Goal: Information Seeking & Learning: Understand process/instructions

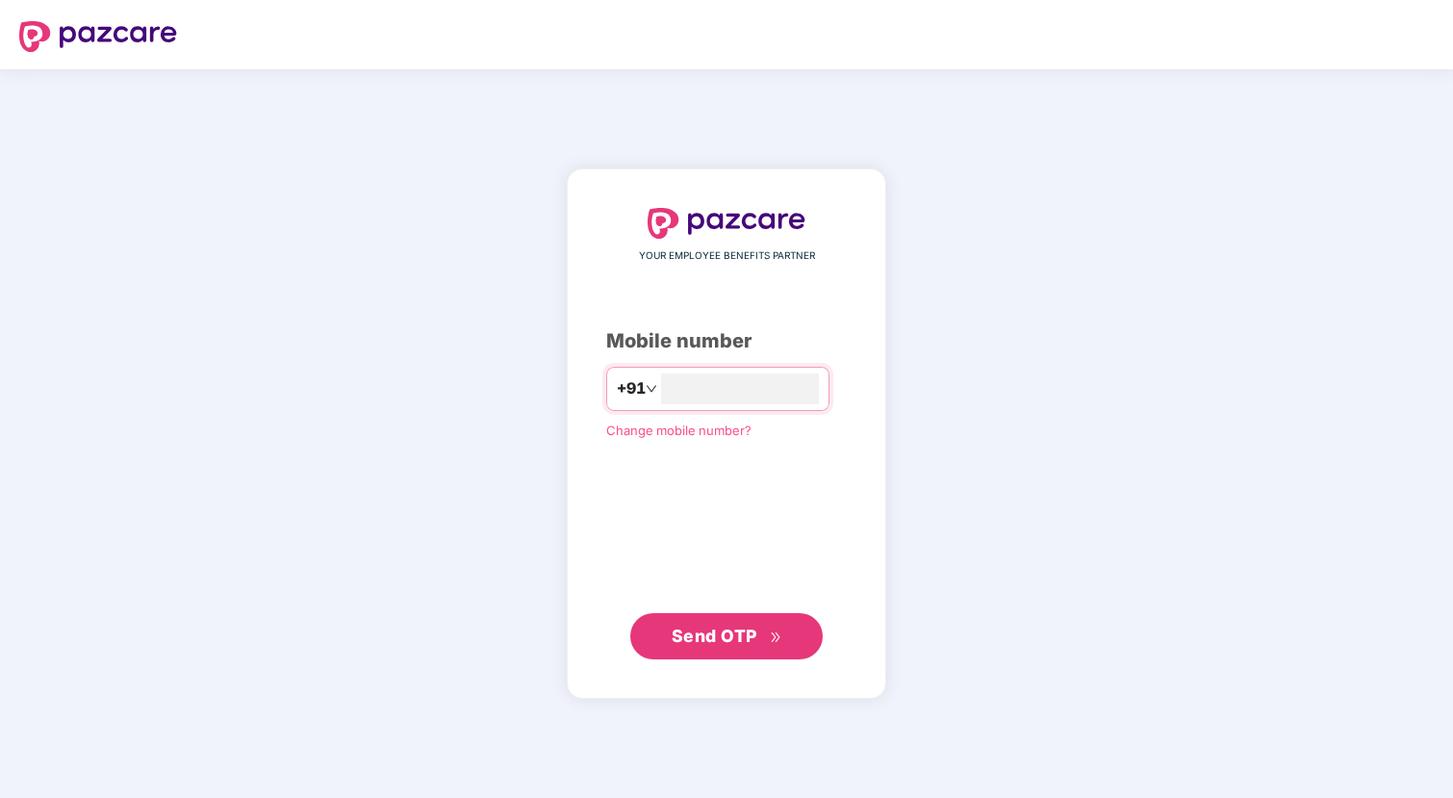
type input "**********"
click at [752, 651] on button "Send OTP" at bounding box center [726, 636] width 192 height 46
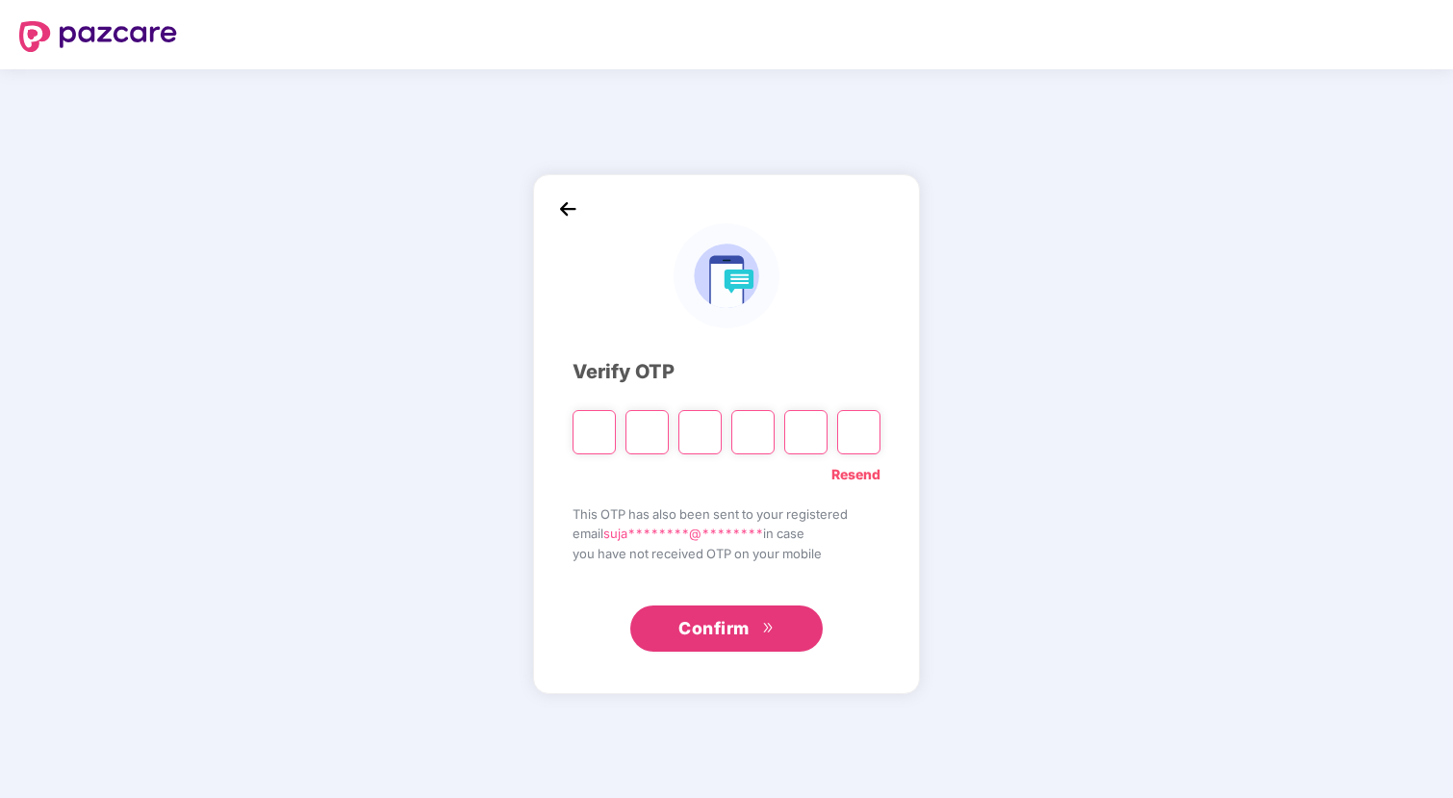
type input "*"
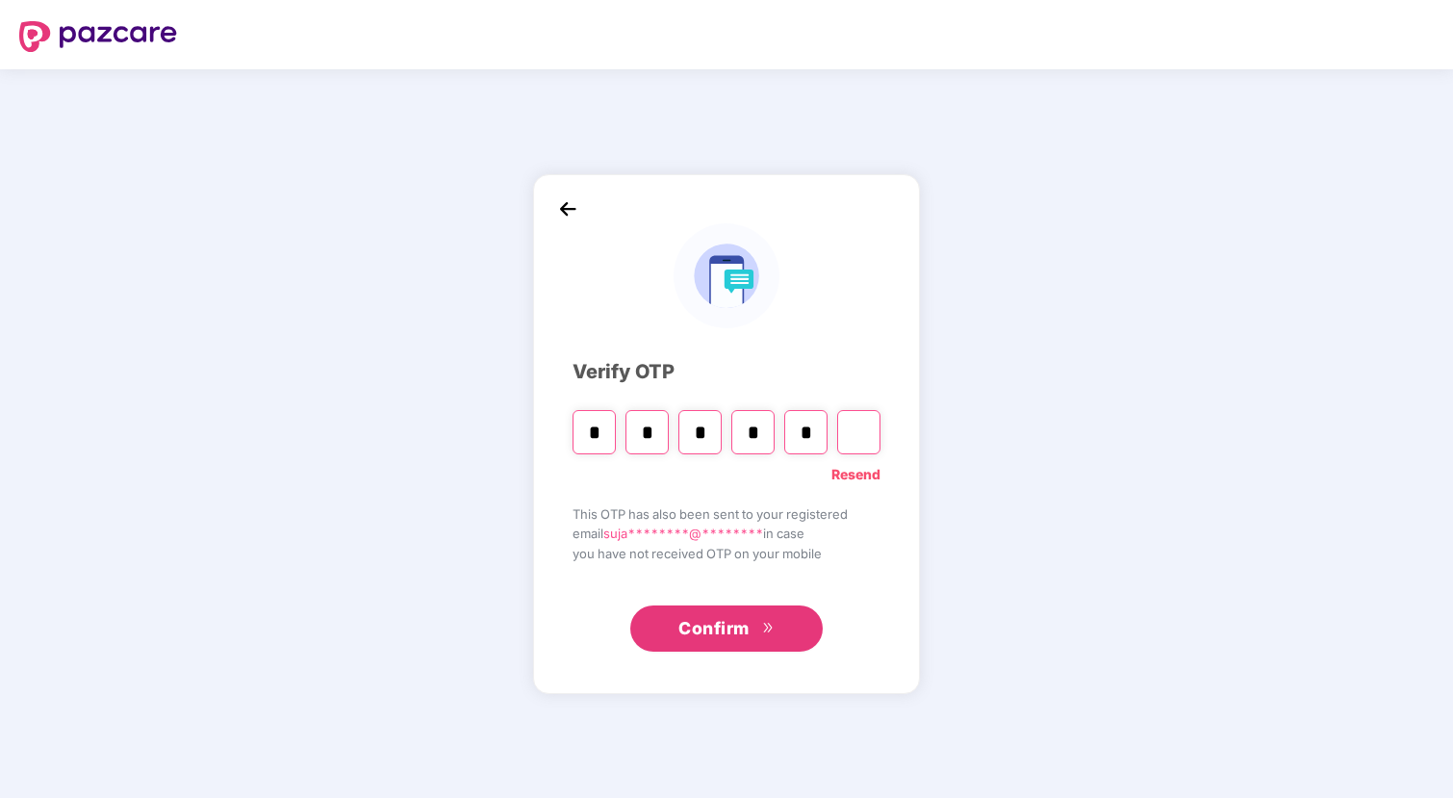
type input "*"
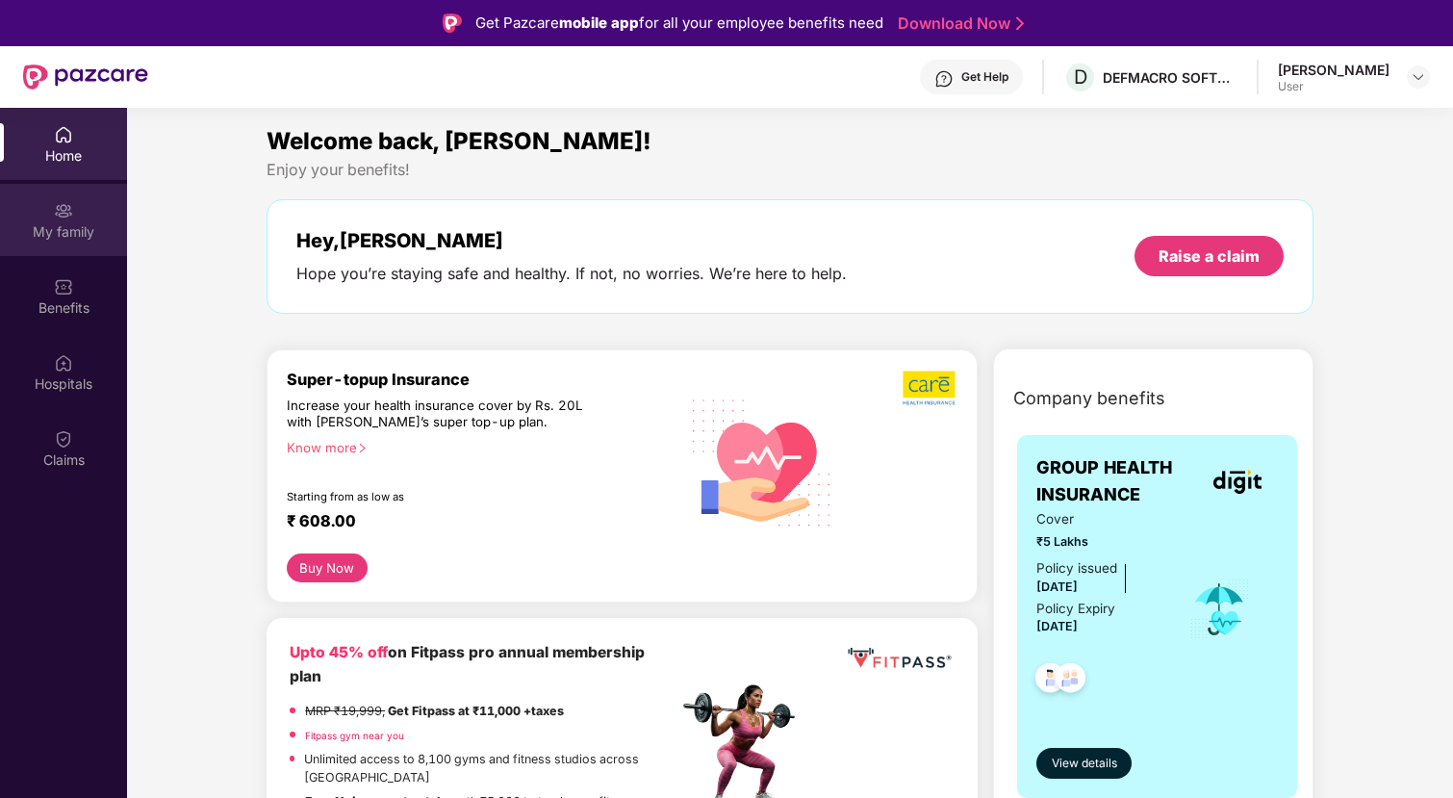
click at [80, 223] on div "My family" at bounding box center [63, 231] width 127 height 19
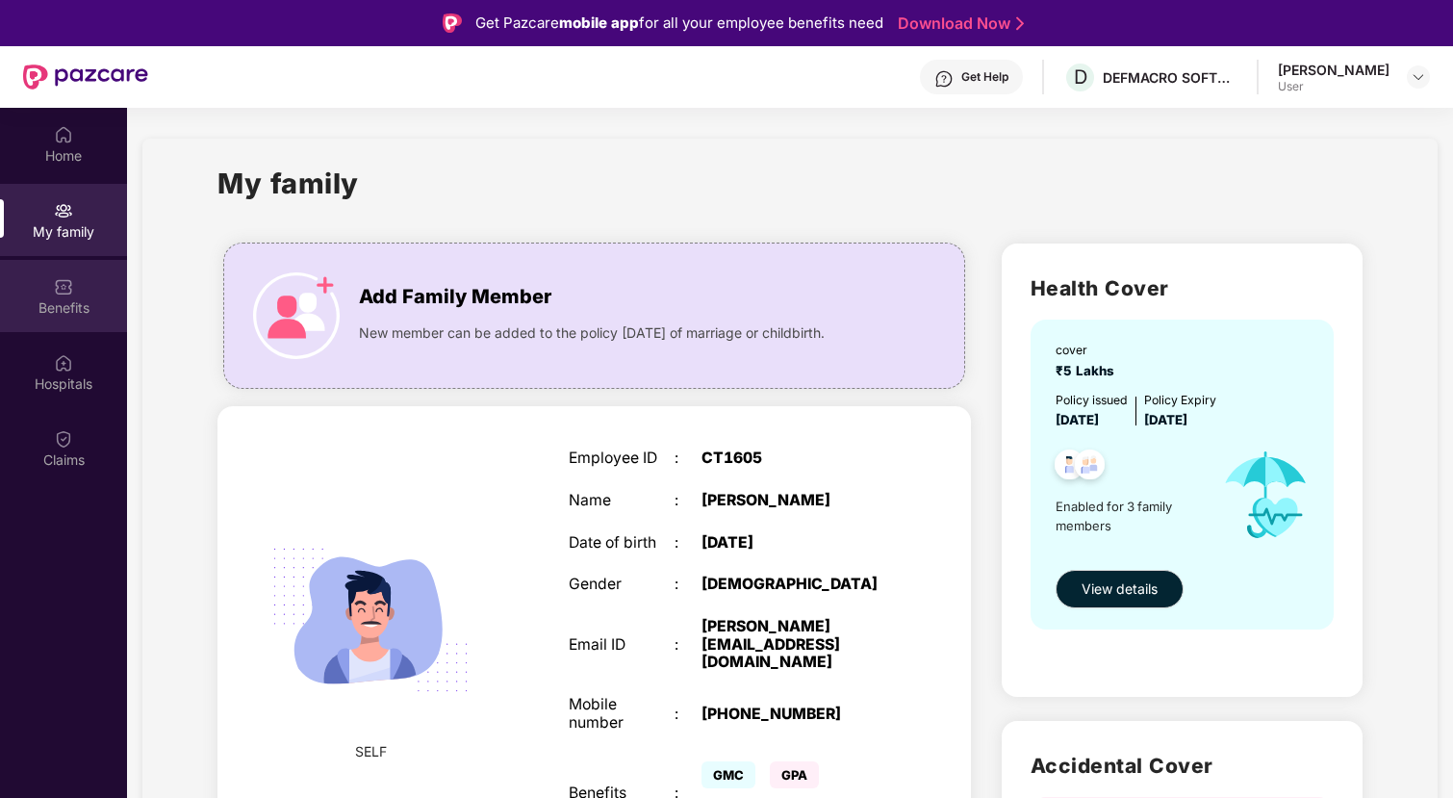
click at [60, 281] on img at bounding box center [63, 286] width 19 height 19
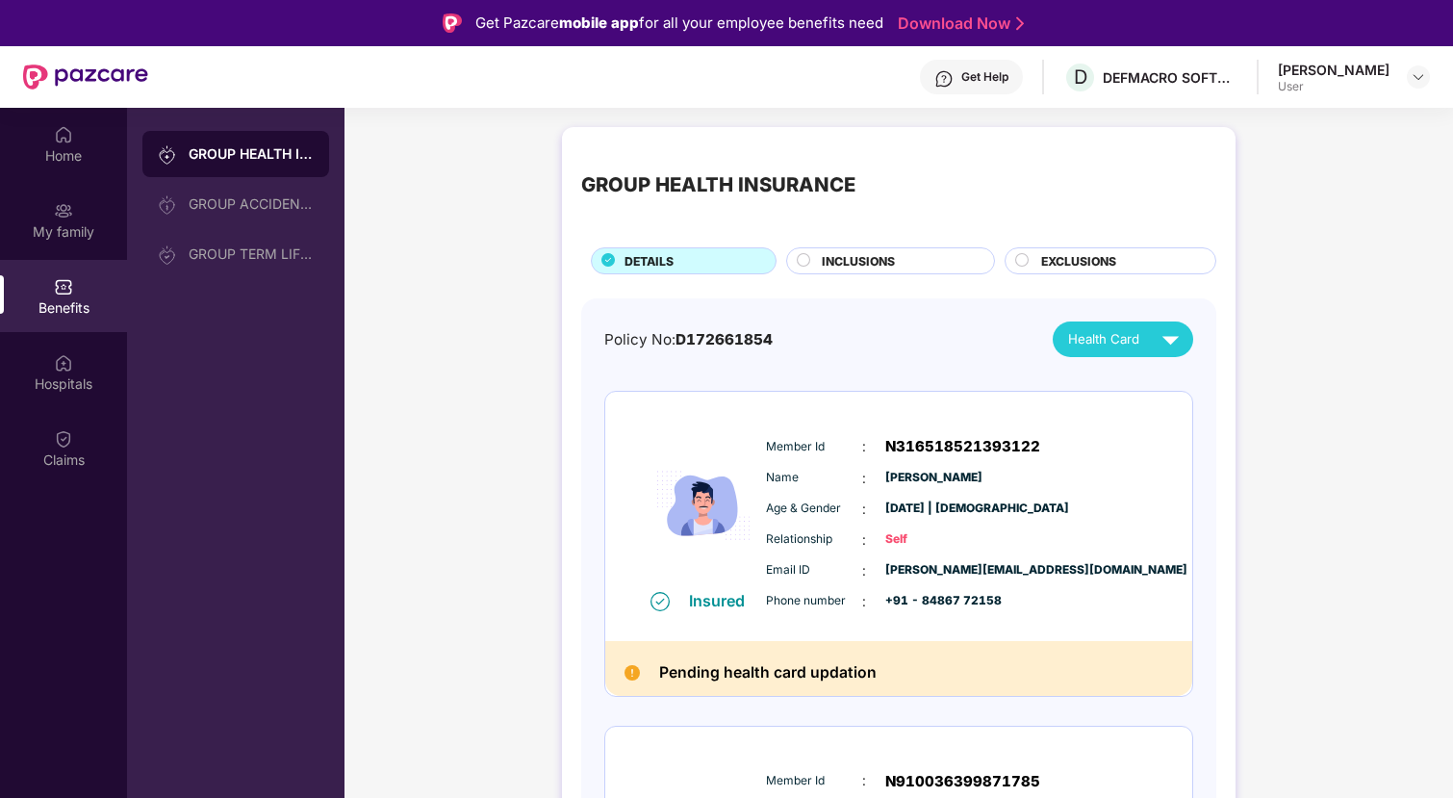
click at [873, 263] on span "INCLUSIONS" at bounding box center [858, 261] width 73 height 18
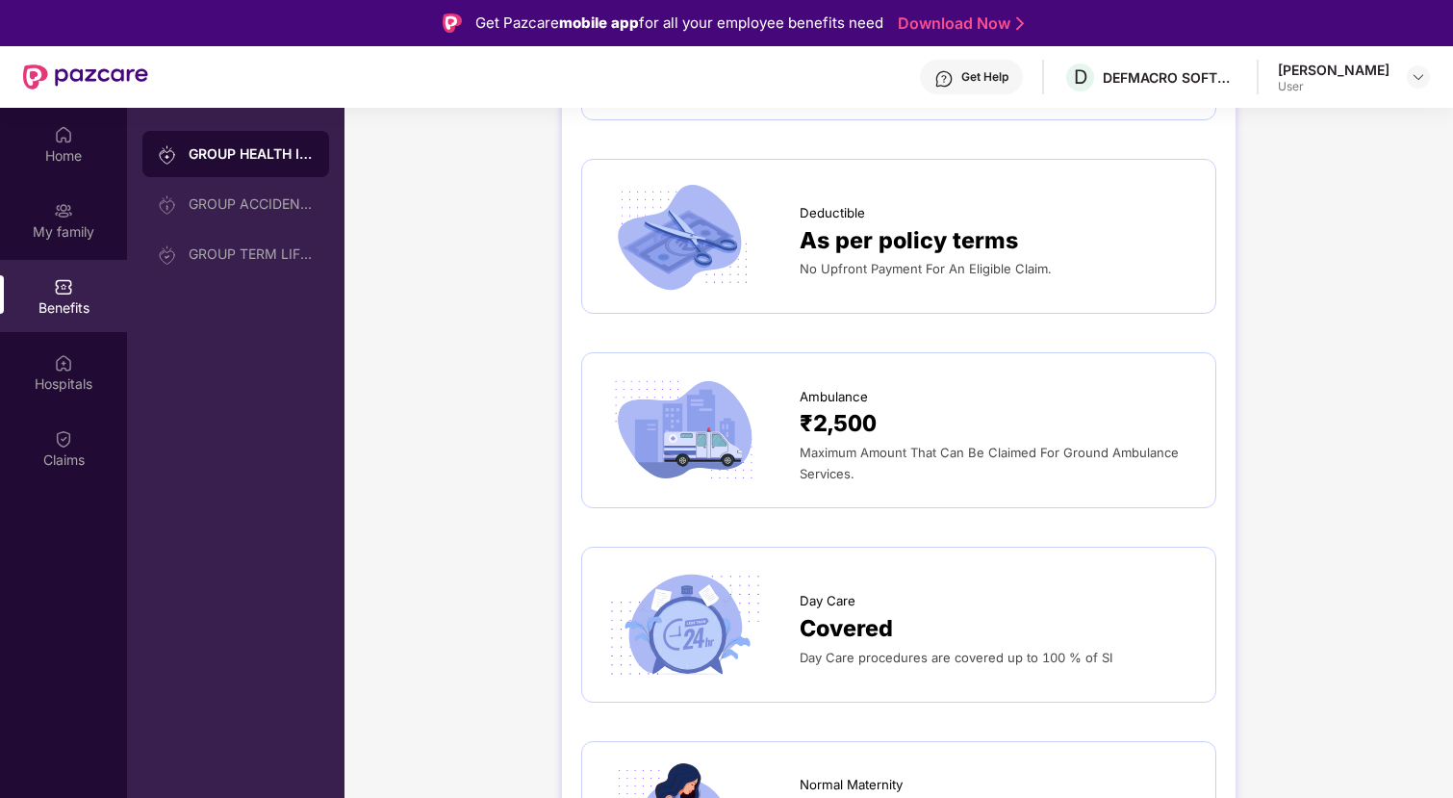
scroll to position [1313, 0]
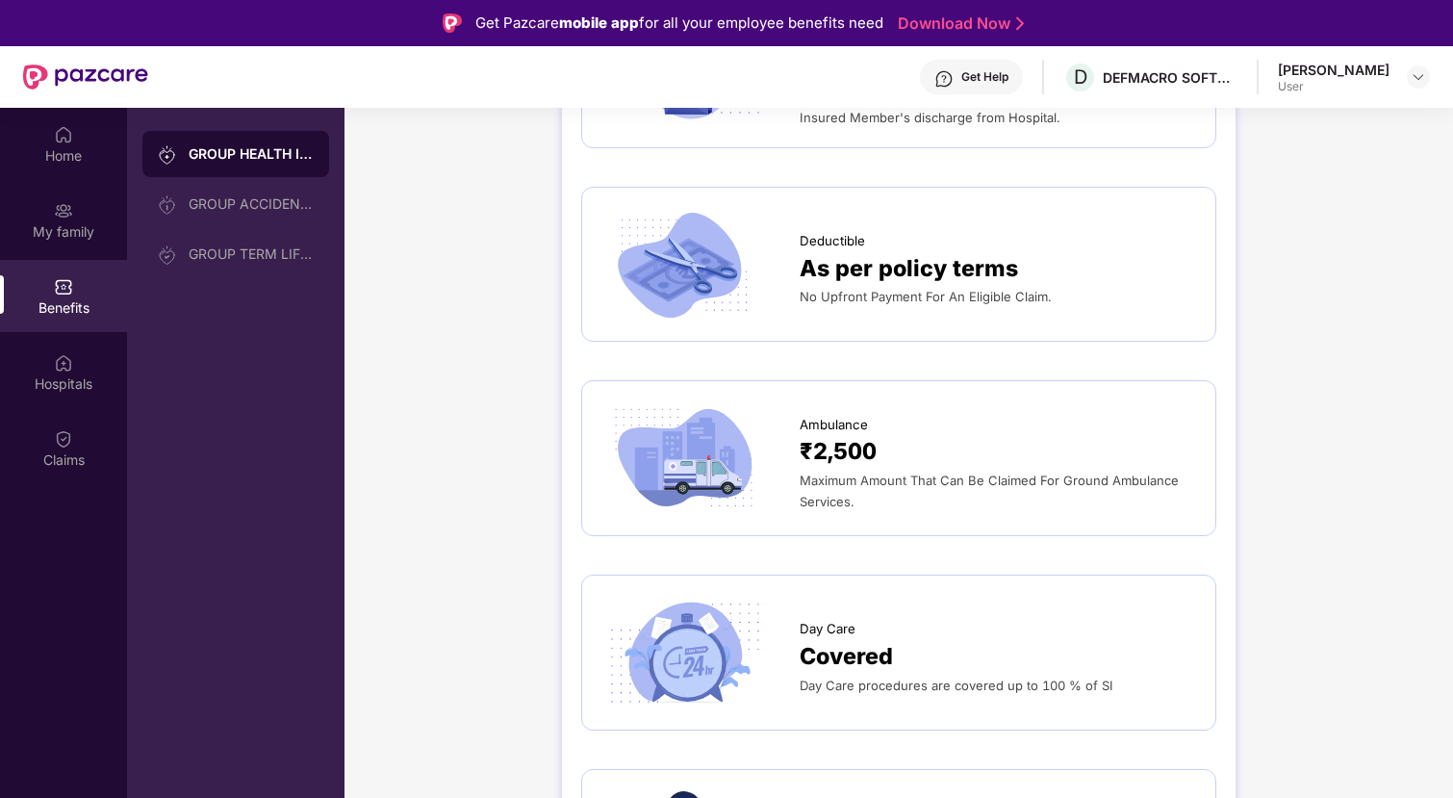
click at [820, 313] on div "Deductible As per policy terms No Upfront Payment For An Eligible Claim." at bounding box center [898, 264] width 595 height 115
click at [848, 460] on span "₹2,500" at bounding box center [838, 452] width 77 height 36
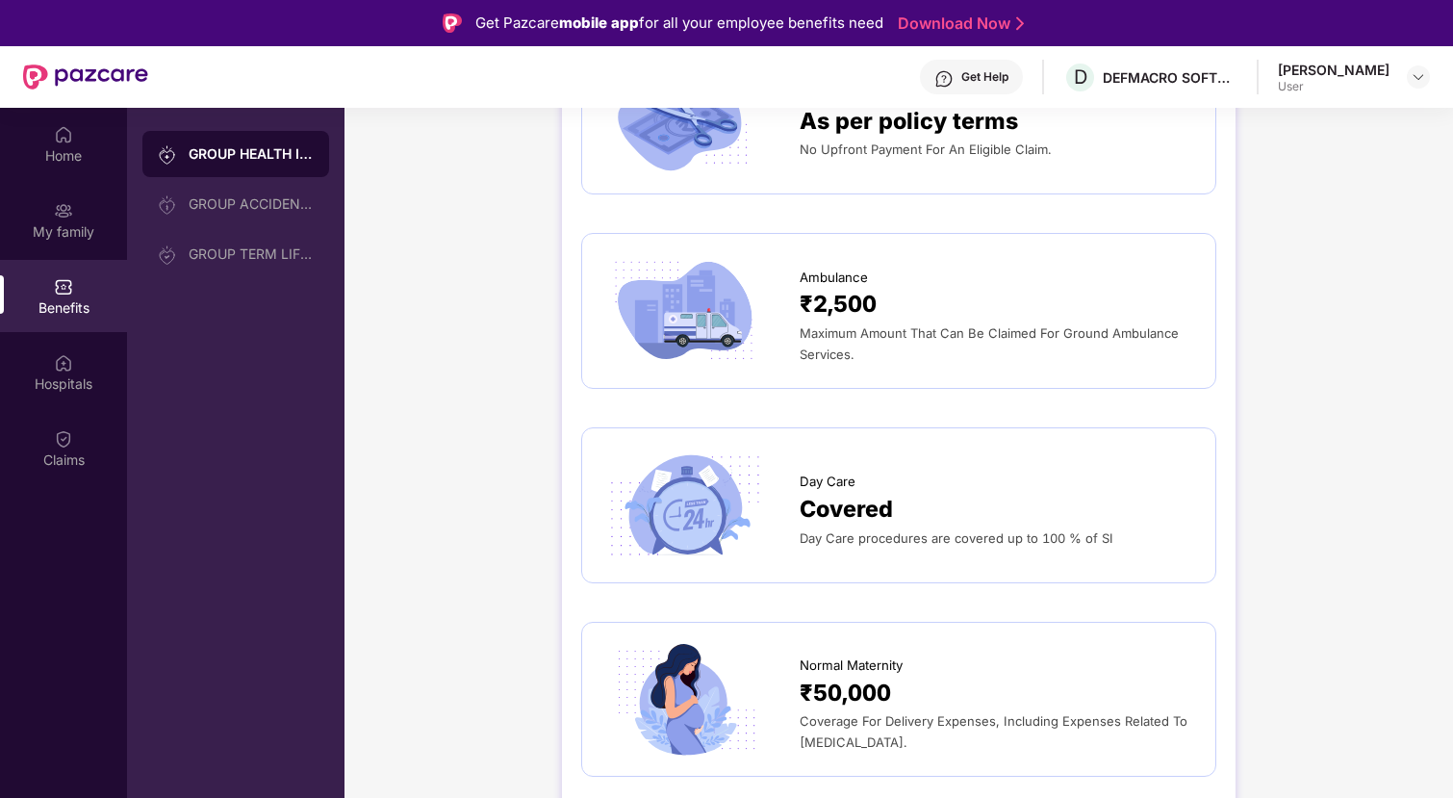
click at [831, 529] on div "Day Care procedures are covered up to 100 % of SI" at bounding box center [998, 537] width 396 height 21
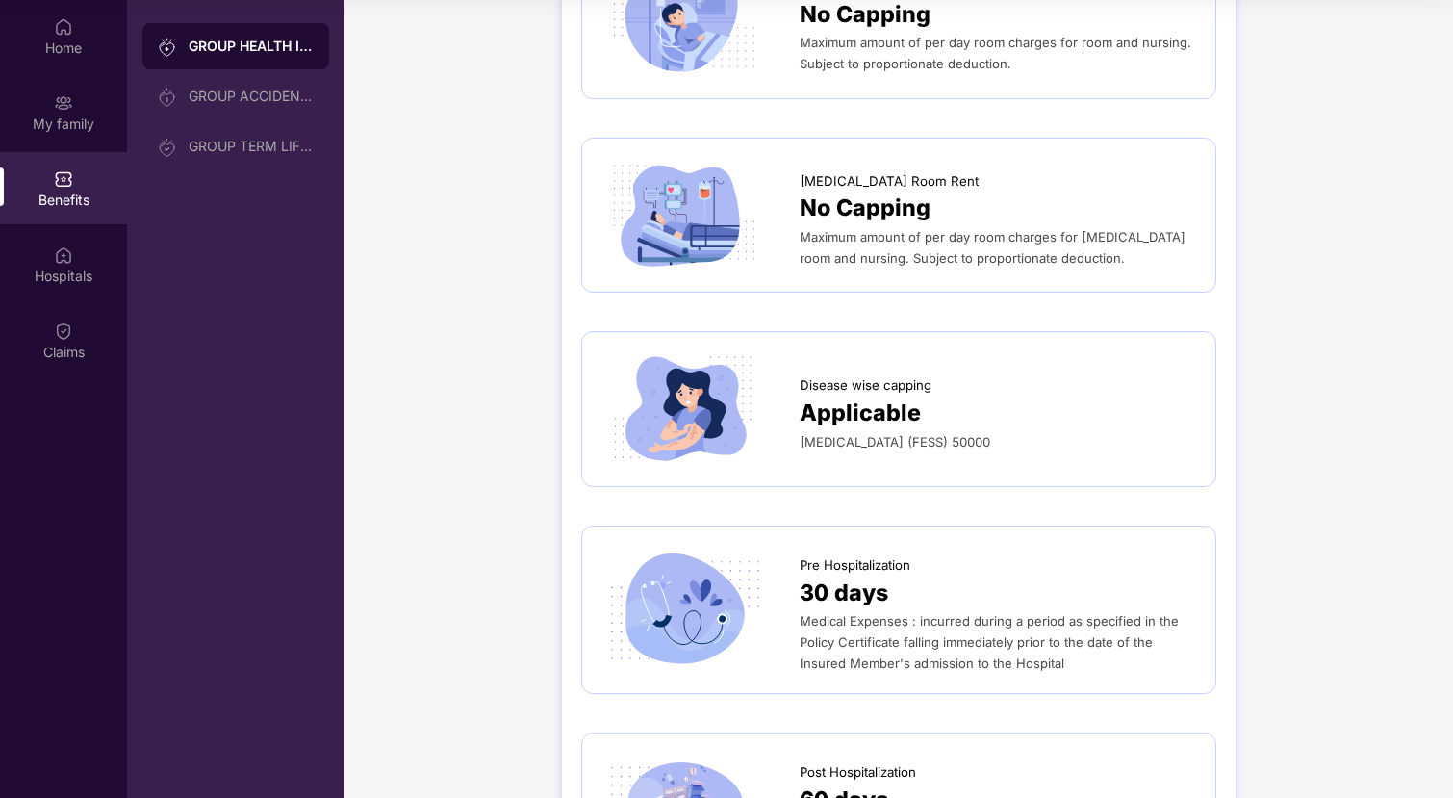
scroll to position [0, 0]
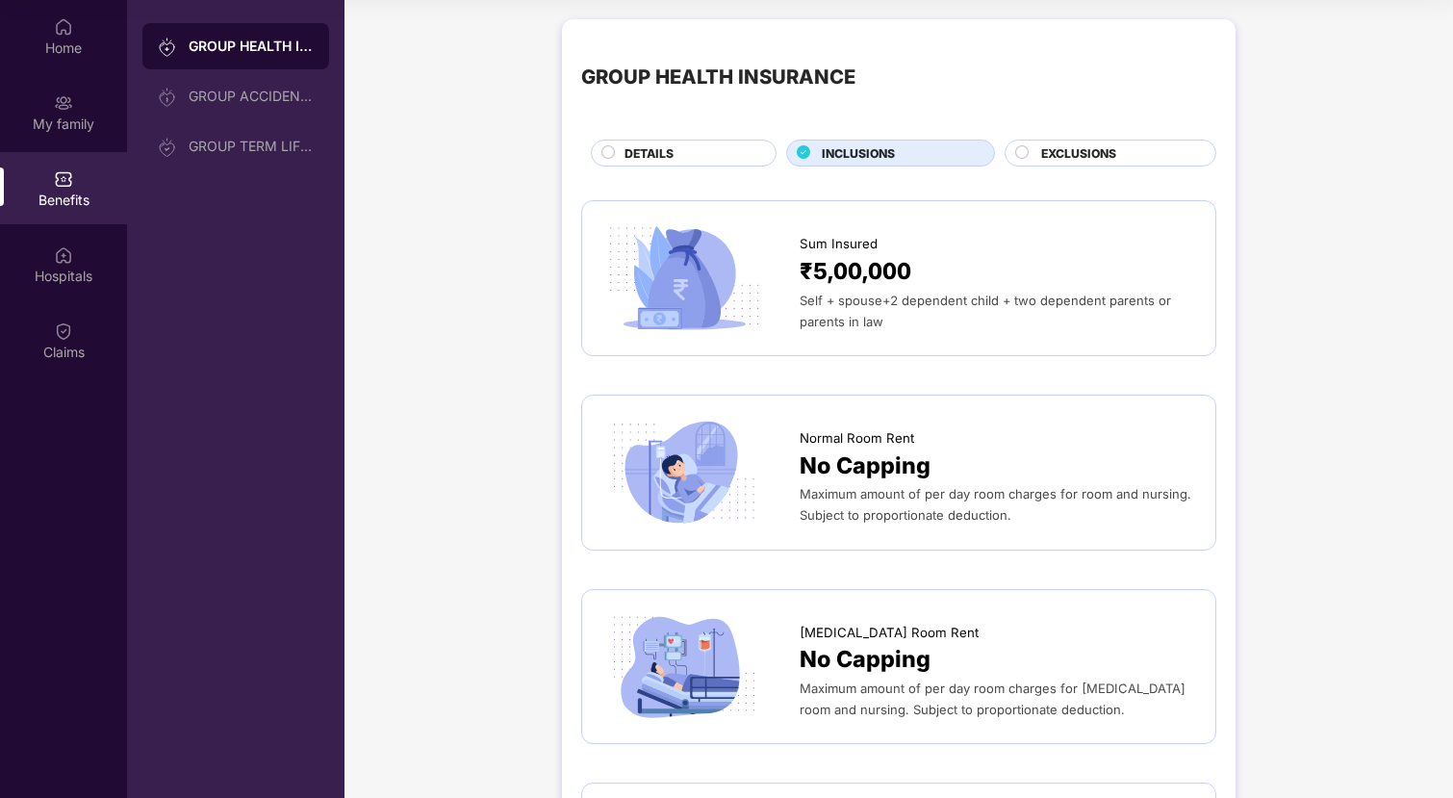
click at [1075, 149] on span "EXCLUSIONS" at bounding box center [1078, 153] width 75 height 18
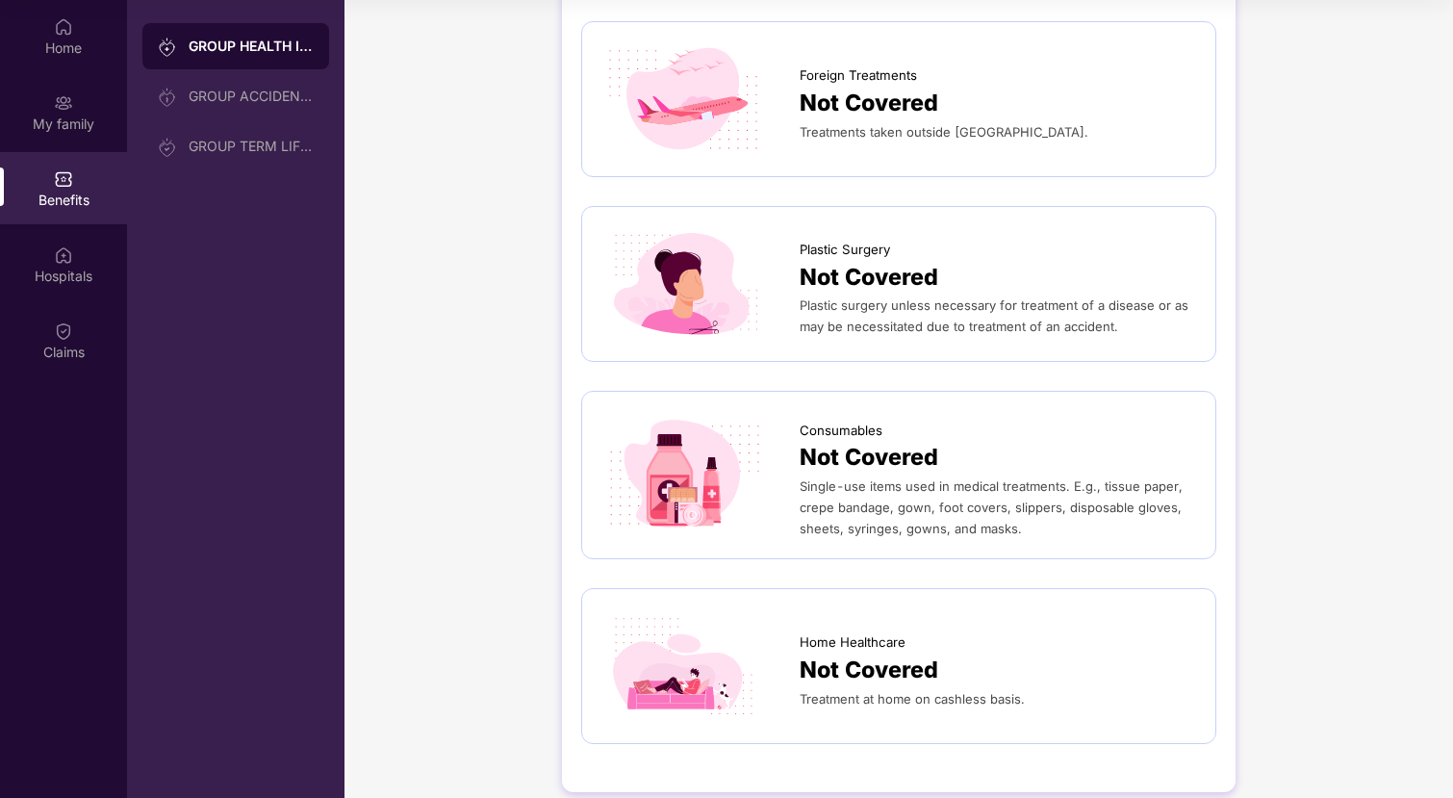
scroll to position [1309, 0]
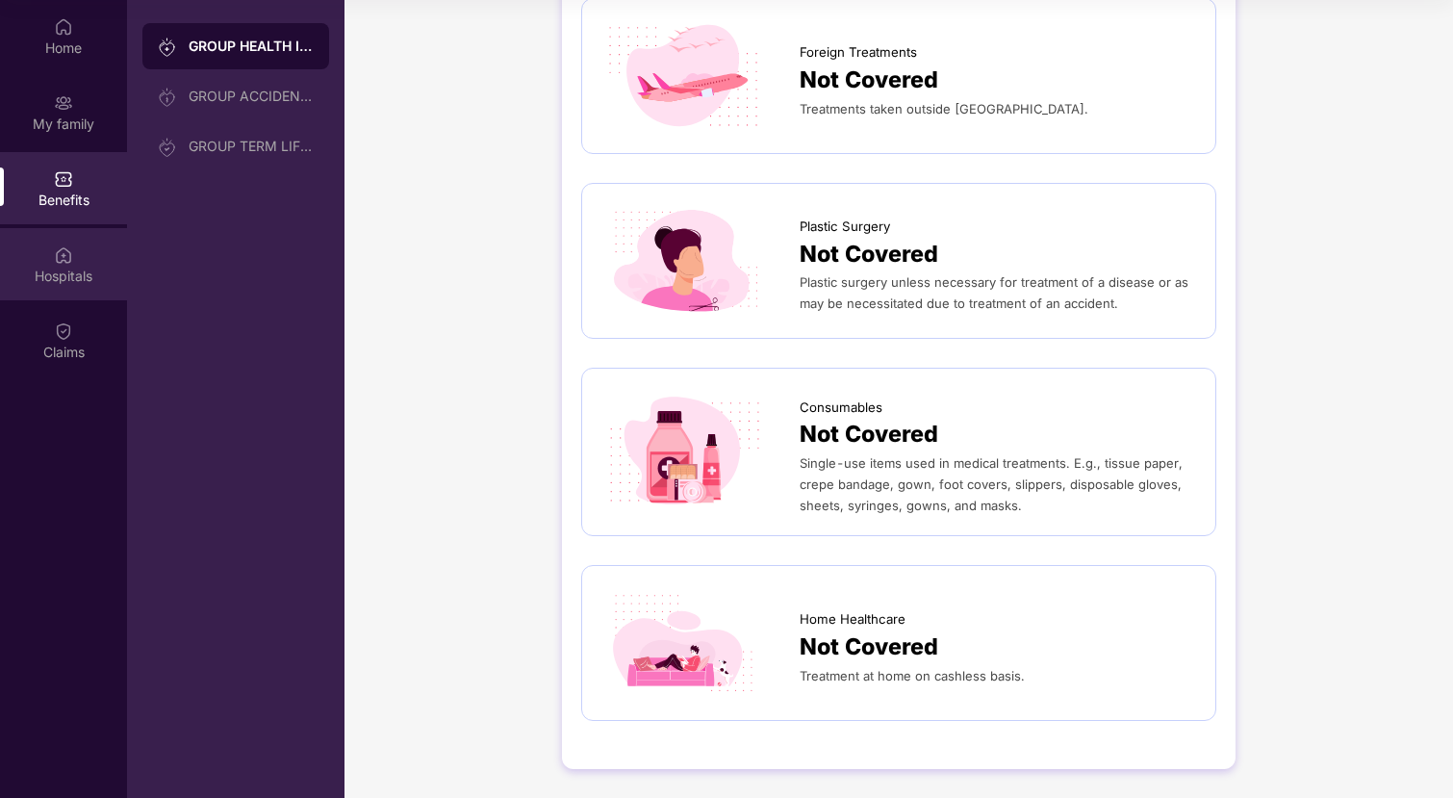
click at [69, 262] on img at bounding box center [63, 253] width 19 height 19
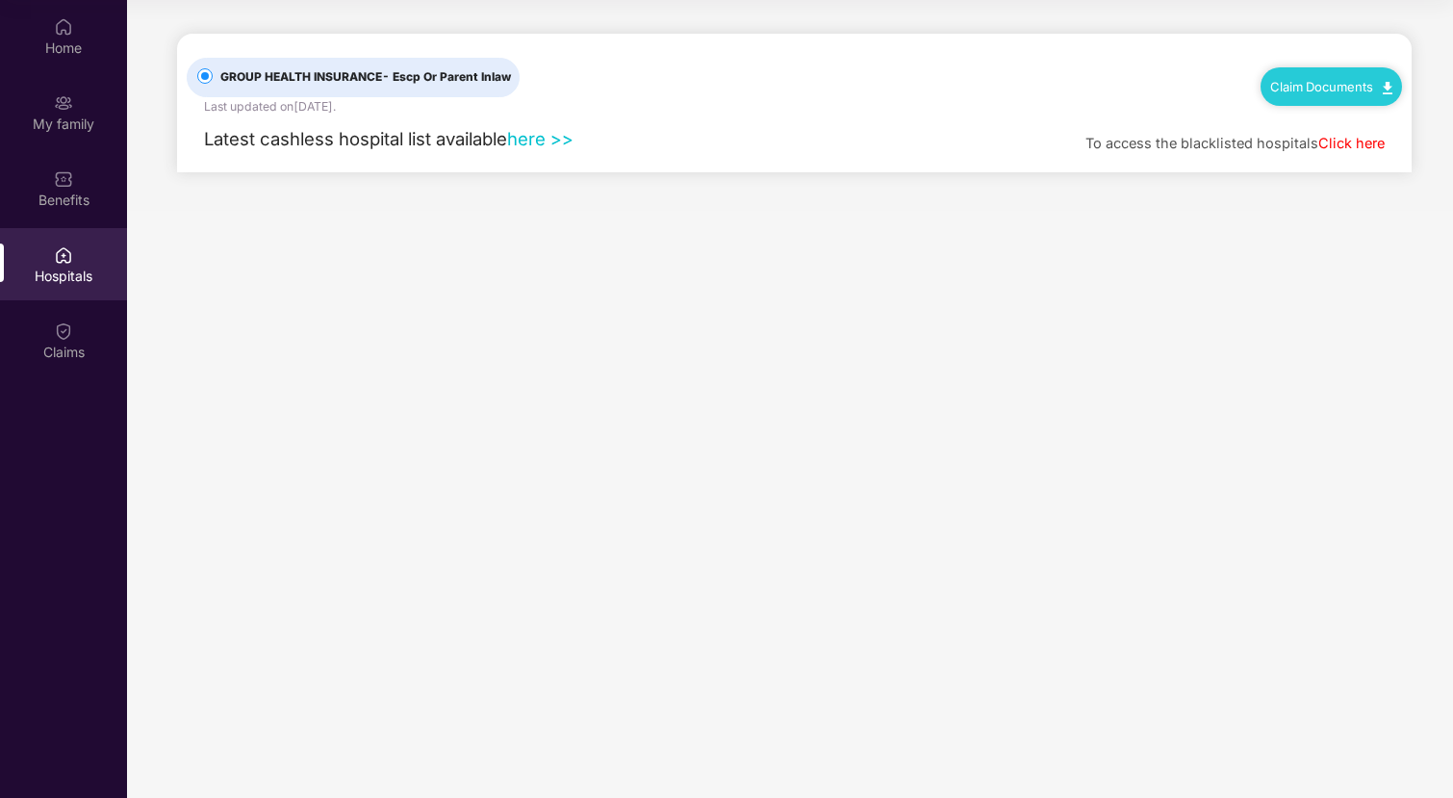
click at [1326, 91] on link "Claim Documents" at bounding box center [1331, 86] width 122 height 15
click at [1321, 159] on link "Claim Process" at bounding box center [1339, 158] width 125 height 41
click at [536, 136] on link "here >>" at bounding box center [540, 138] width 66 height 21
